Goal: Task Accomplishment & Management: Use online tool/utility

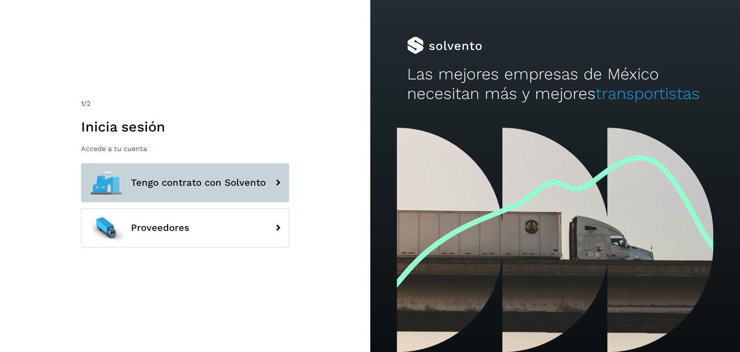
click at [230, 181] on span "Tengo contrato con Solvento" at bounding box center [198, 182] width 135 height 10
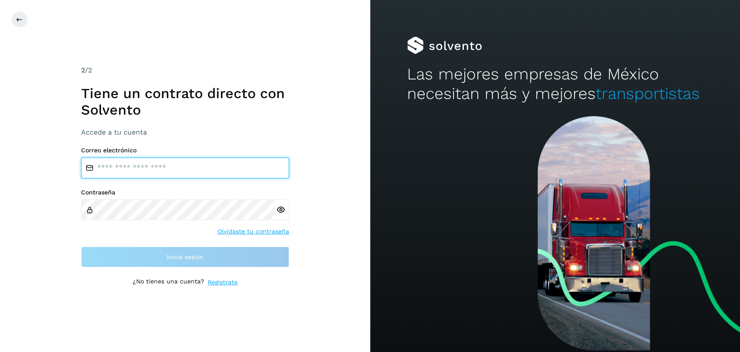
type input "**********"
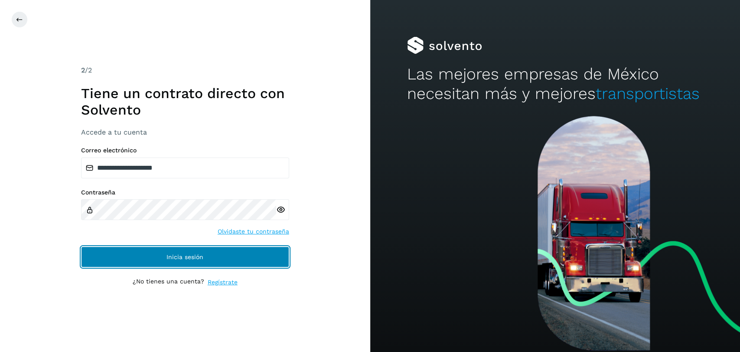
click at [173, 261] on button "Inicia sesión" at bounding box center [185, 256] width 208 height 21
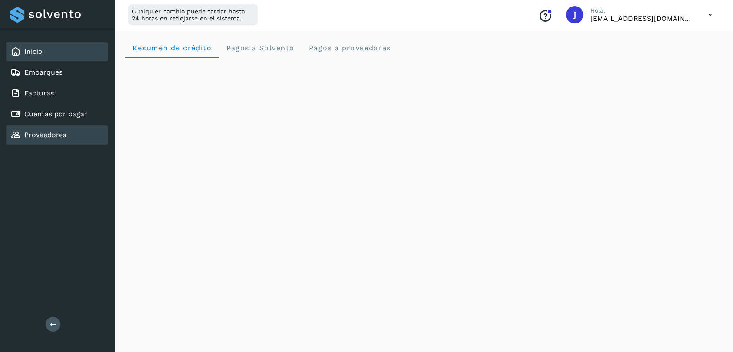
click at [73, 133] on div "Proveedores" at bounding box center [56, 134] width 101 height 19
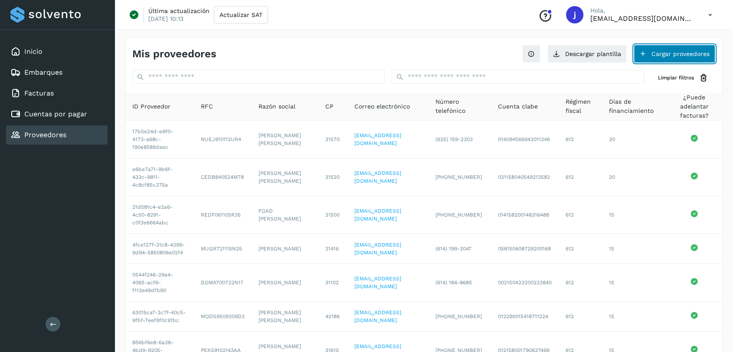
click at [667, 56] on button "Cargar proveedores" at bounding box center [673, 54] width 81 height 18
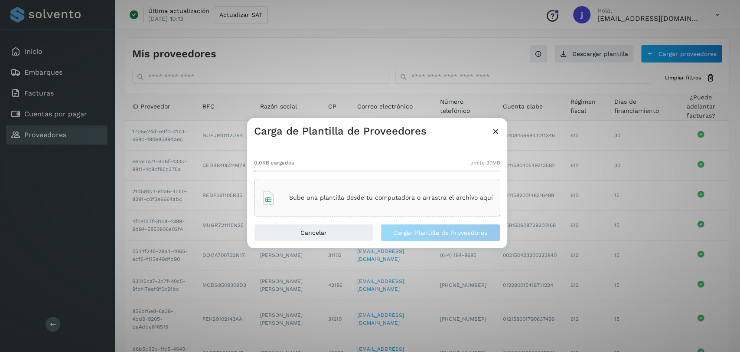
click at [334, 188] on div "Sube una plantilla desde tu computadora o arrastra el archivo aquí" at bounding box center [376, 197] width 231 height 23
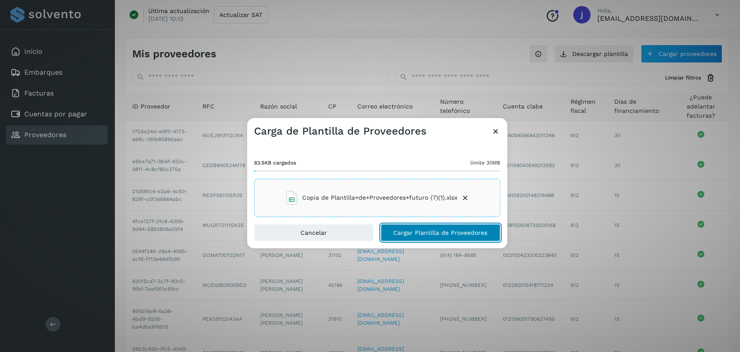
click at [452, 231] on span "Cargar Plantilla de Proveedores" at bounding box center [440, 232] width 94 height 6
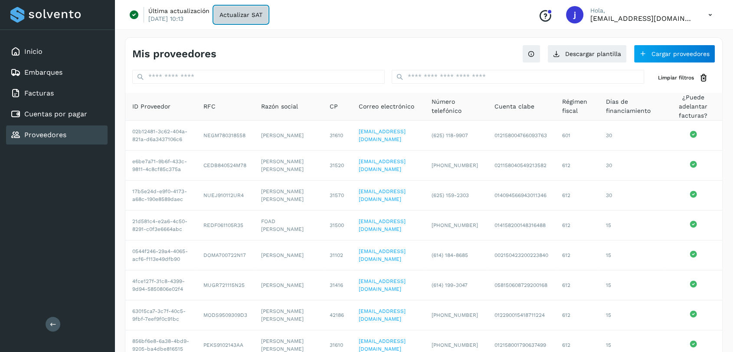
click at [241, 19] on button "Actualizar SAT" at bounding box center [241, 14] width 54 height 17
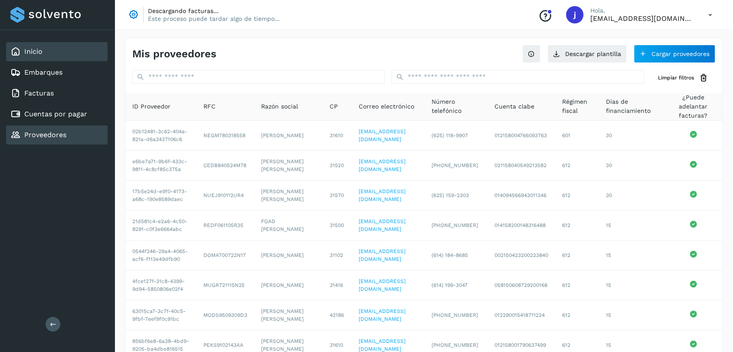
click at [42, 48] on div "Inicio" at bounding box center [56, 51] width 101 height 19
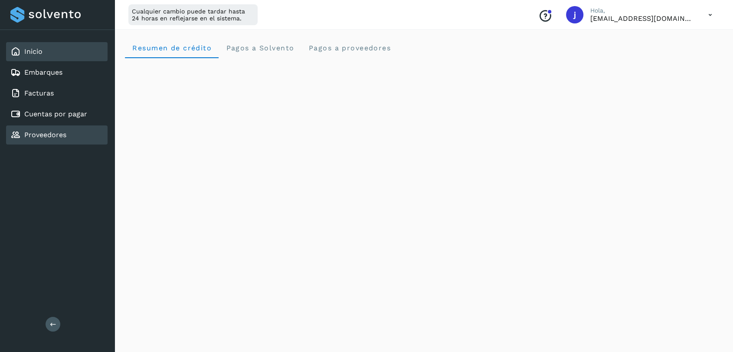
click at [67, 133] on div "Proveedores" at bounding box center [56, 134] width 101 height 19
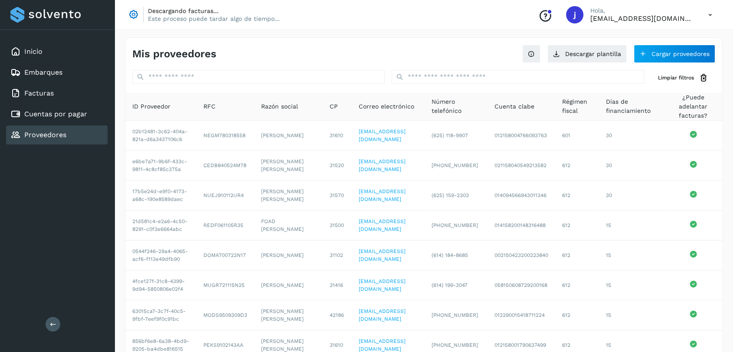
click at [234, 18] on p "Este proceso puede tardar algo de tiempo..." at bounding box center [214, 19] width 132 height 8
